Goal: Information Seeking & Learning: Find specific page/section

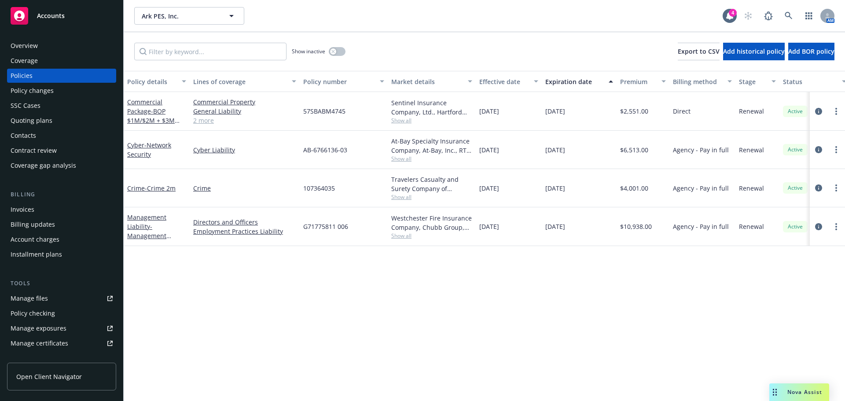
click at [50, 16] on span "Accounts" at bounding box center [51, 15] width 28 height 7
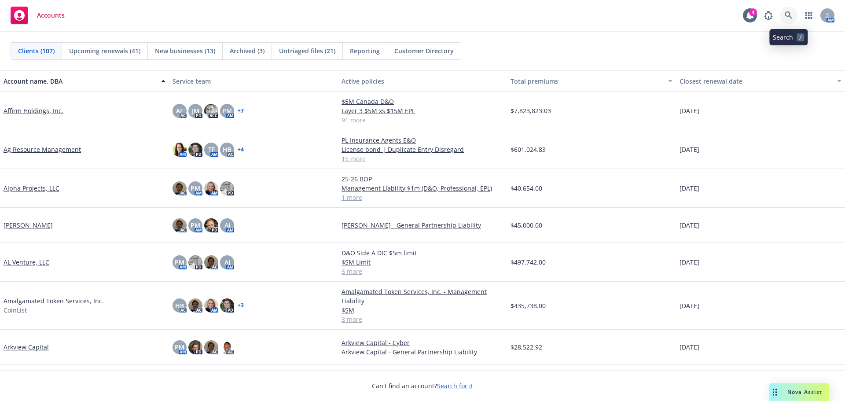
click at [784, 16] on icon at bounding box center [788, 15] width 8 height 8
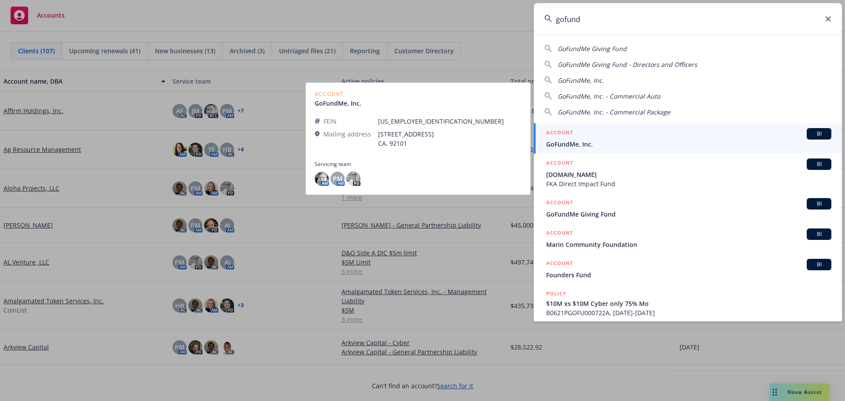
type input "gofund"
click at [599, 143] on span "GoFundMe, Inc." at bounding box center [688, 143] width 285 height 9
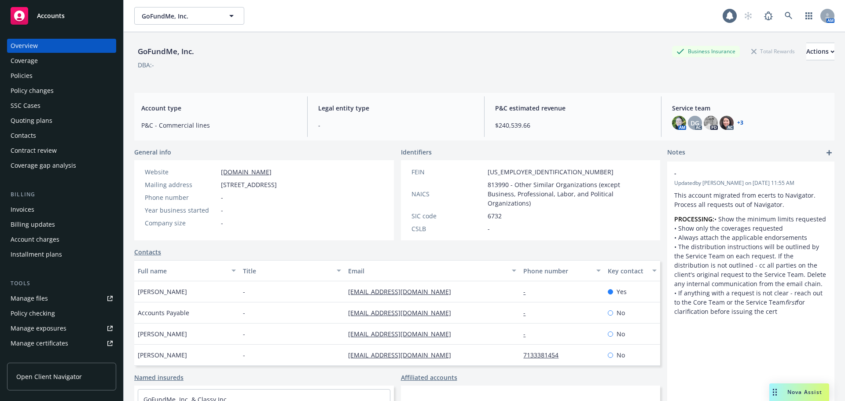
click at [31, 74] on div "Policies" at bounding box center [22, 76] width 22 height 14
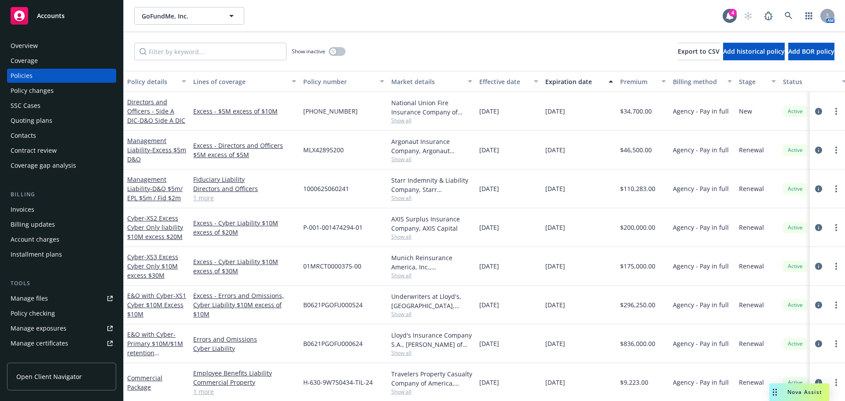
click at [401, 160] on span "Show all" at bounding box center [431, 158] width 81 height 7
click at [363, 150] on div "MLX42895200" at bounding box center [344, 150] width 88 height 39
click at [56, 18] on span "Accounts" at bounding box center [51, 15] width 28 height 7
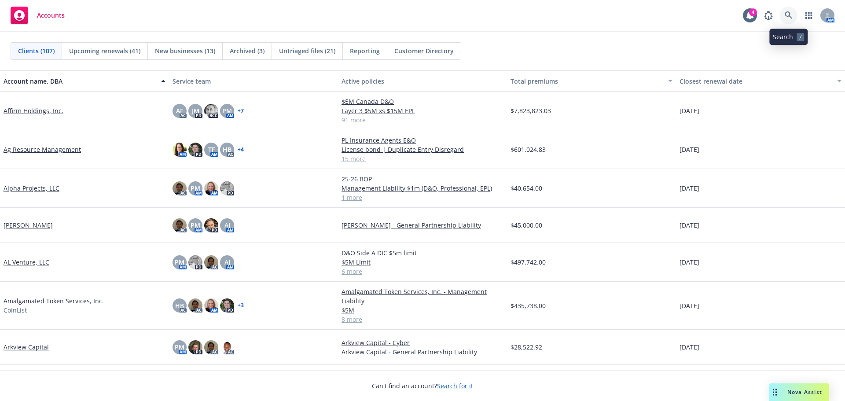
click at [789, 16] on icon at bounding box center [788, 15] width 8 height 8
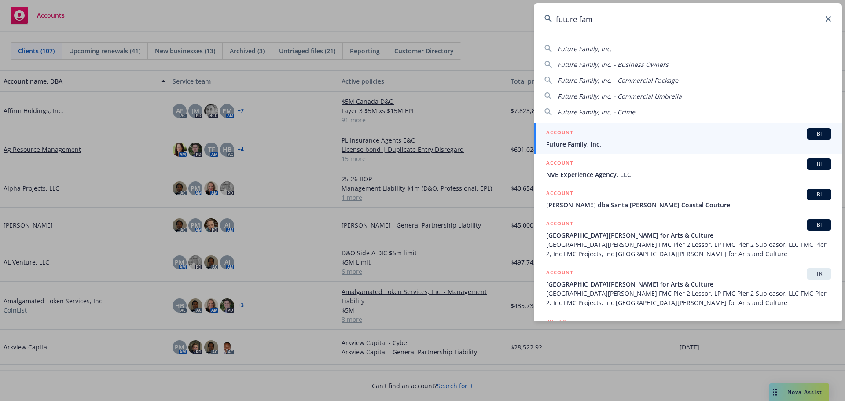
type input "future fam"
click at [588, 141] on span "Future Family, Inc." at bounding box center [688, 143] width 285 height 9
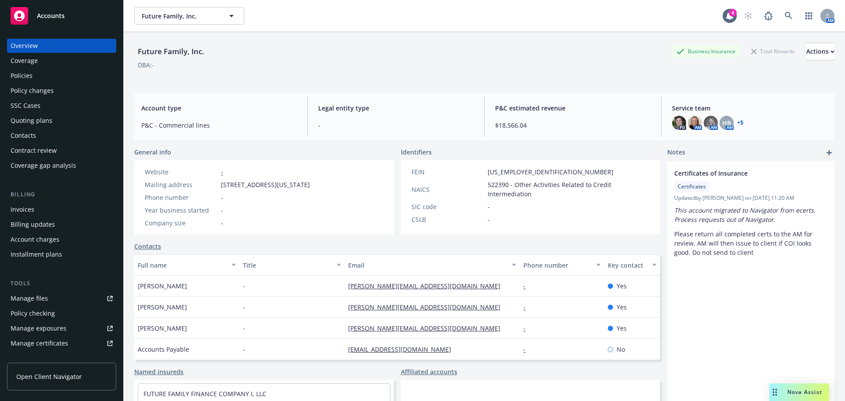
click at [24, 80] on div "Policies" at bounding box center [22, 76] width 22 height 14
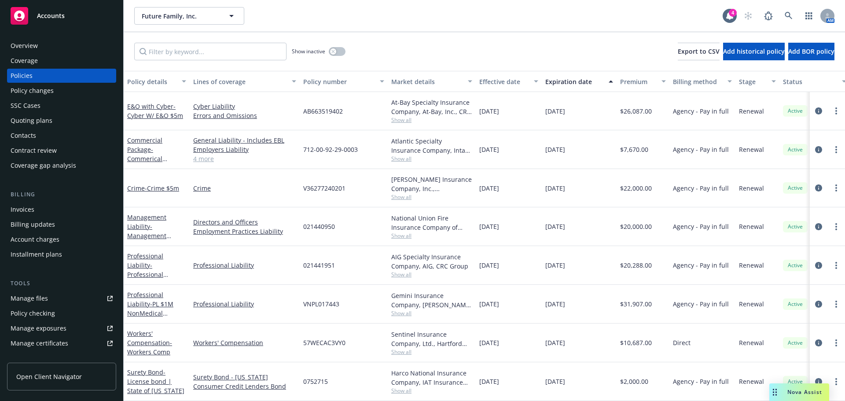
click at [399, 235] on span "Show all" at bounding box center [431, 235] width 81 height 7
click at [520, 226] on div "[DATE]" at bounding box center [509, 226] width 66 height 39
click at [51, 18] on span "Accounts" at bounding box center [51, 15] width 28 height 7
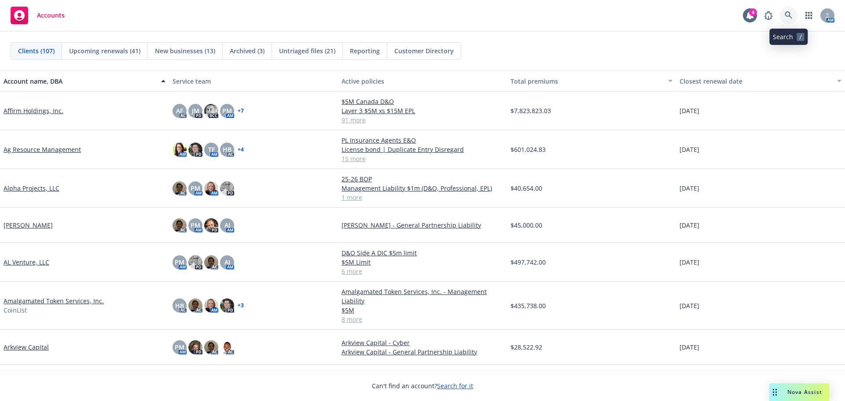
click at [787, 11] on link at bounding box center [789, 16] width 18 height 18
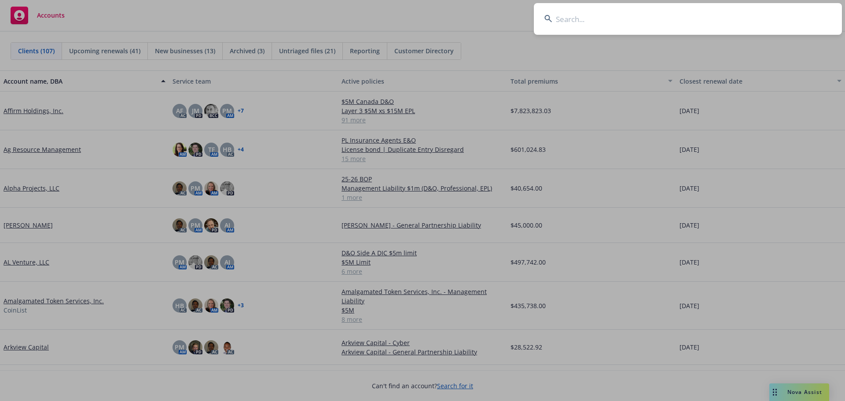
click at [603, 16] on input at bounding box center [688, 19] width 308 height 32
